Goal: Task Accomplishment & Management: Use online tool/utility

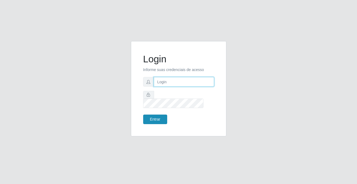
type input "[PERSON_NAME][EMAIL_ADDRESS][DOMAIN_NAME]"
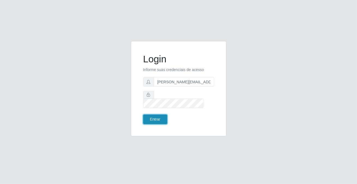
click at [166, 115] on button "Entrar" at bounding box center [155, 120] width 24 height 10
click at [166, 115] on div "Entrar" at bounding box center [159, 120] width 40 height 10
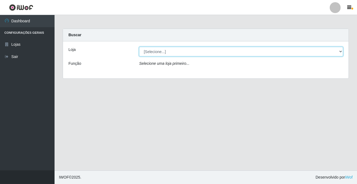
click at [145, 53] on select "[Selecione...] Rede Potiguar 2 - Macaíba" at bounding box center [241, 52] width 204 height 10
select select "101"
click at [139, 47] on select "[Selecione...] Rede Potiguar 2 - Macaíba" at bounding box center [241, 52] width 204 height 10
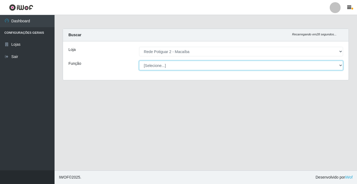
click at [151, 65] on select "[Selecione...] ASG ASG + ASG ++ Auxiliar de Estoque Balconista Embalador Reposi…" at bounding box center [241, 66] width 204 height 10
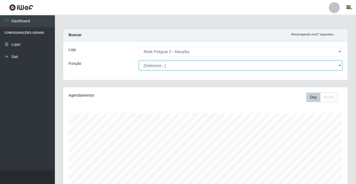
scroll to position [113, 284]
select select "1"
click at [139, 61] on select "[Selecione...] ASG ASG + ASG ++ Auxiliar de Estoque Balconista Embalador Reposi…" at bounding box center [240, 66] width 203 height 10
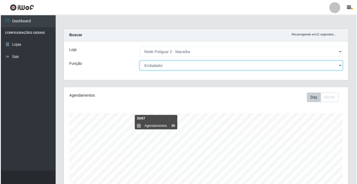
scroll to position [148, 0]
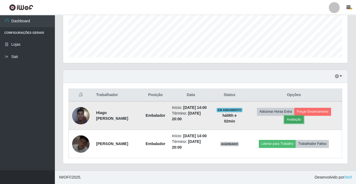
click at [303, 116] on button "Avaliação" at bounding box center [293, 120] width 19 height 8
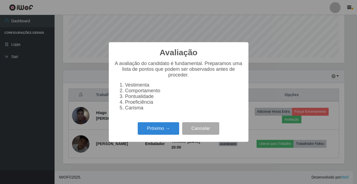
scroll to position [113, 281]
click at [159, 128] on button "Próximo →" at bounding box center [158, 128] width 41 height 13
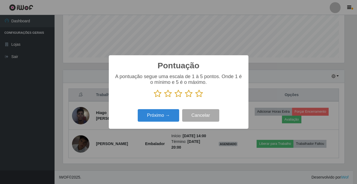
scroll to position [272625, 272456]
click at [201, 95] on icon at bounding box center [200, 94] width 8 height 8
click at [196, 98] on input "radio" at bounding box center [196, 98] width 0 height 0
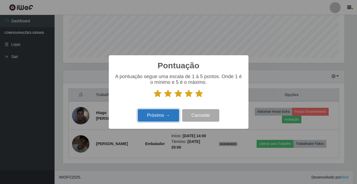
click at [166, 112] on button "Próximo →" at bounding box center [158, 115] width 41 height 13
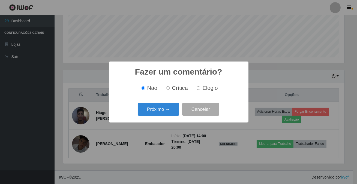
click at [166, 112] on button "Próximo →" at bounding box center [158, 109] width 41 height 13
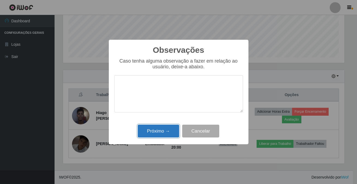
click at [167, 133] on button "Próximo →" at bounding box center [158, 131] width 41 height 13
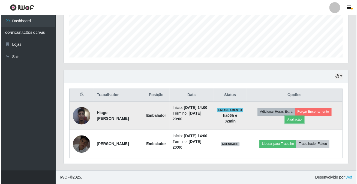
scroll to position [113, 284]
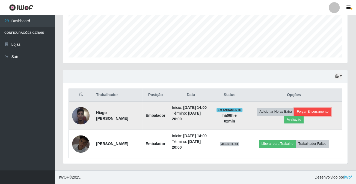
click at [304, 108] on button "Forçar Encerramento" at bounding box center [312, 112] width 37 height 8
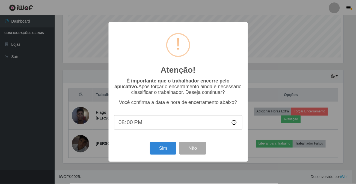
scroll to position [113, 281]
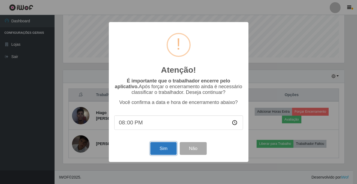
click at [165, 150] on button "Sim" at bounding box center [163, 148] width 26 height 13
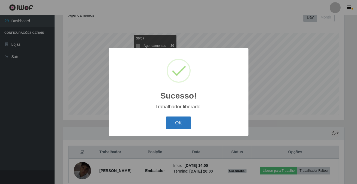
click at [176, 124] on button "OK" at bounding box center [178, 123] width 25 height 13
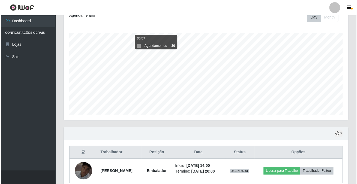
scroll to position [104, 0]
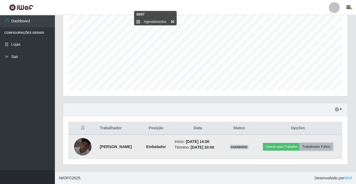
click at [315, 147] on button "Trabalhador Faltou" at bounding box center [315, 147] width 33 height 8
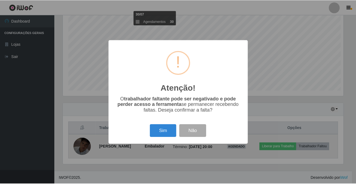
scroll to position [113, 281]
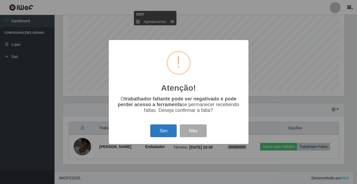
click at [164, 132] on button "Sim" at bounding box center [163, 131] width 26 height 13
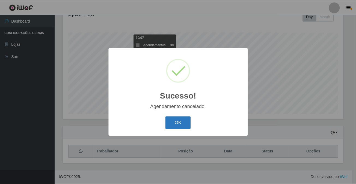
scroll to position [80, 0]
click at [177, 125] on button "OK" at bounding box center [178, 123] width 25 height 13
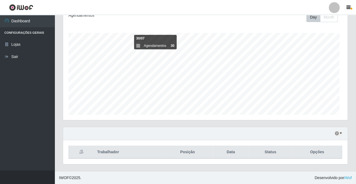
scroll to position [113, 284]
